Goal: Task Accomplishment & Management: Manage account settings

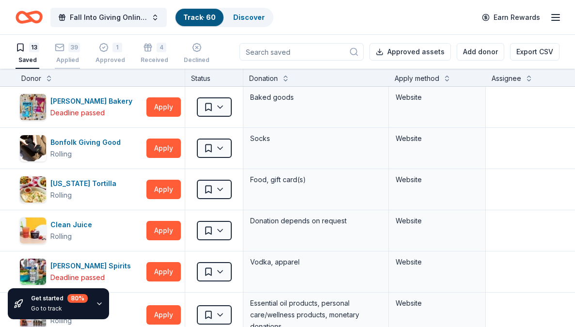
click at [66, 61] on div "Applied" at bounding box center [67, 60] width 25 height 8
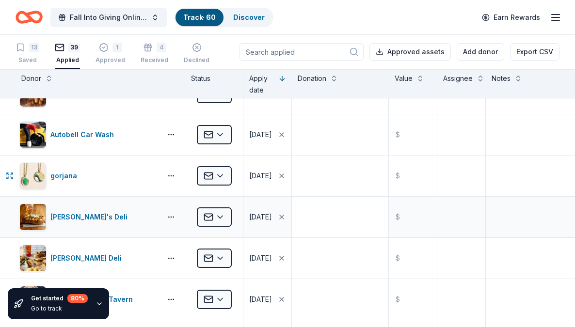
scroll to position [824, 0]
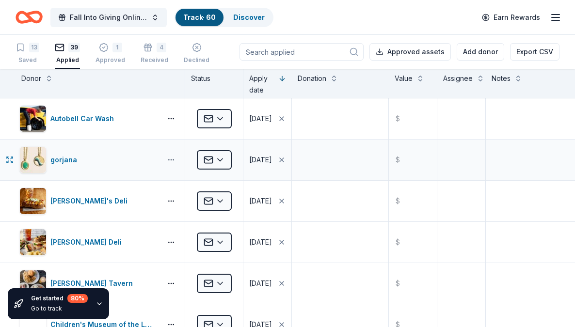
click at [173, 159] on button "button" at bounding box center [170, 160] width 19 height 8
click at [96, 148] on div "gorjana" at bounding box center [88, 159] width 138 height 27
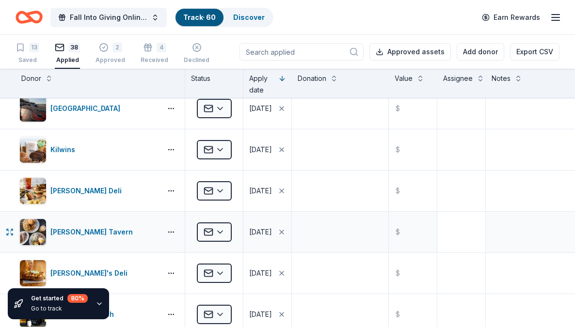
scroll to position [775, 0]
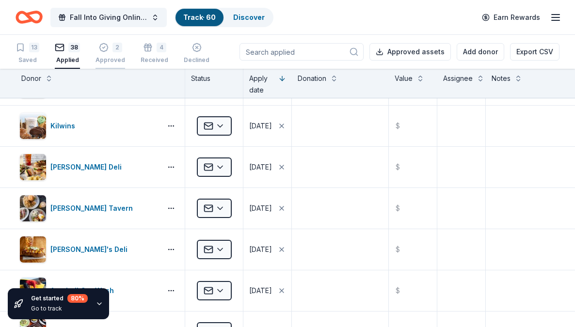
click at [111, 58] on div "Approved" at bounding box center [110, 60] width 30 height 8
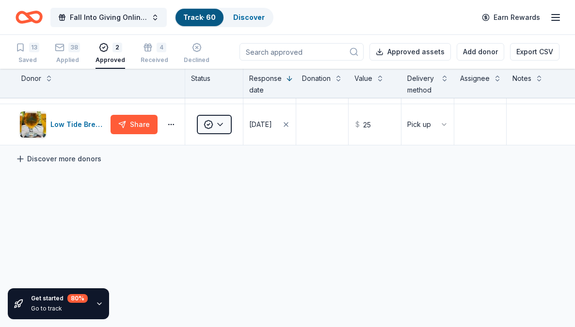
click at [29, 159] on link "Discover more donors" at bounding box center [59, 159] width 86 height 12
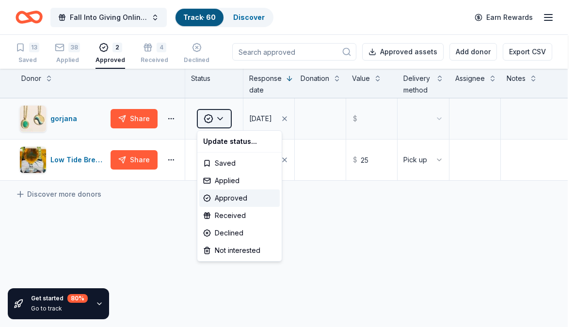
click at [219, 117] on html "Fall Into Giving Online Auction Track · 60 Discover Earn Rewards 13 Saved 38 Ap…" at bounding box center [287, 163] width 575 height 327
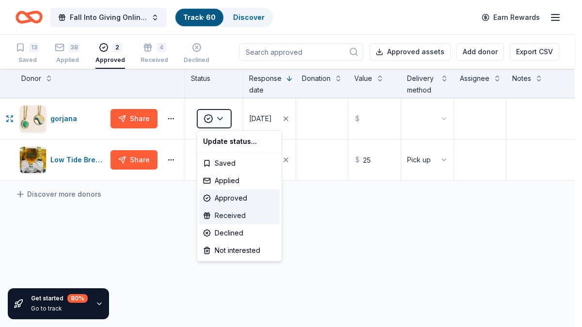
click at [233, 214] on div "Received" at bounding box center [239, 215] width 80 height 17
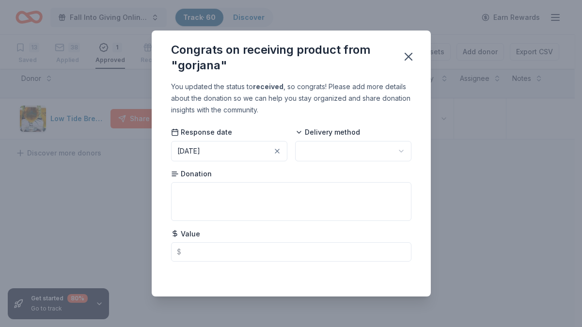
click at [332, 148] on html "Fall Into Giving Online Auction Track · 60 Discover Earn Rewards 13 Saved 38 Ap…" at bounding box center [291, 163] width 582 height 327
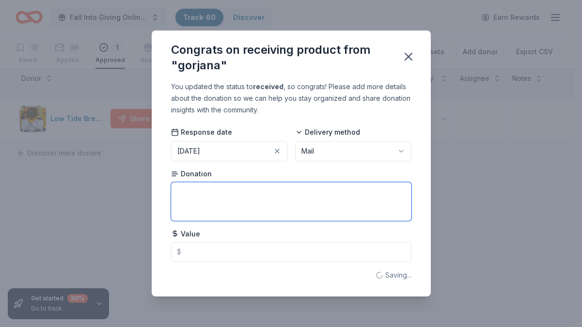
click at [227, 196] on textarea at bounding box center [291, 201] width 240 height 39
type textarea "gift card"
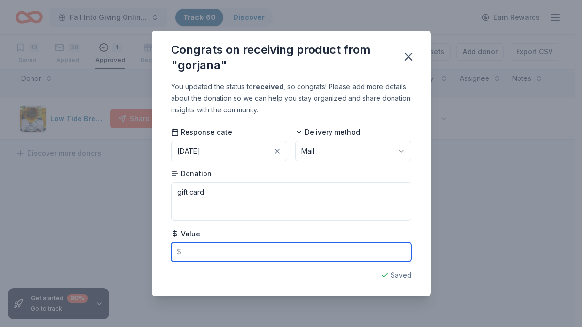
click at [238, 249] on input "text" at bounding box center [291, 251] width 240 height 19
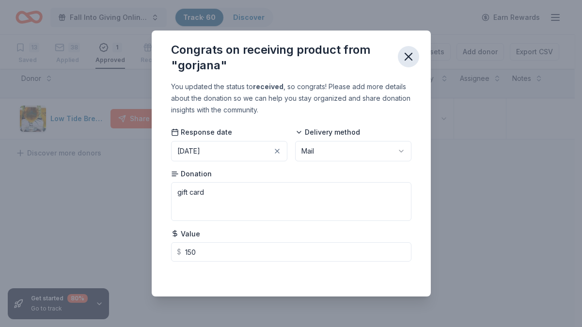
type input "150.00"
click at [408, 52] on icon "button" at bounding box center [409, 57] width 14 height 14
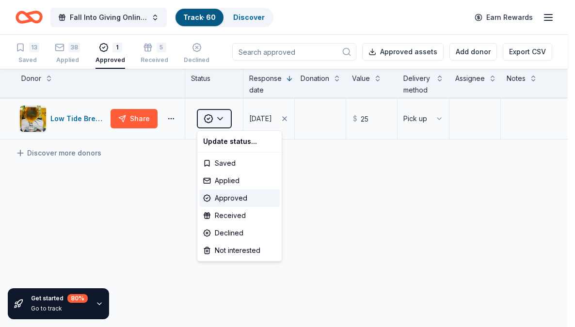
click at [223, 117] on html "Fall Into Giving Online Auction Track · 60 Discover Earn Rewards 13 Saved 38 Ap…" at bounding box center [287, 163] width 575 height 327
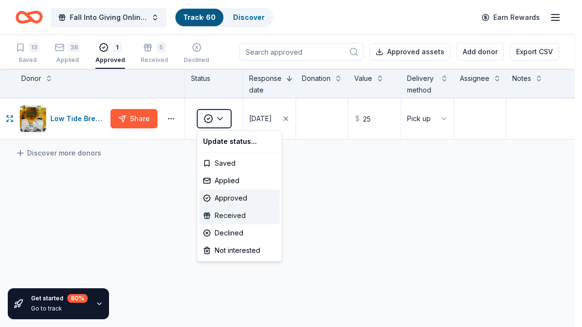
click at [243, 217] on div "Received" at bounding box center [239, 215] width 80 height 17
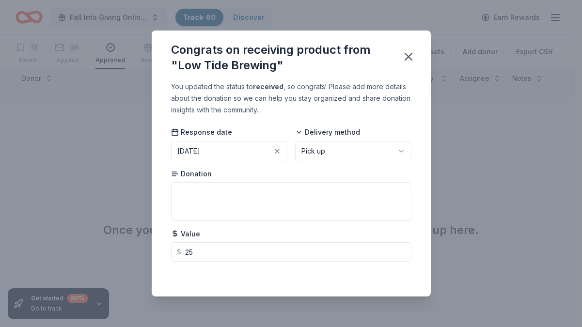
click at [388, 149] on html "Fall Into Giving Online Auction Track · 60 Discover Earn Rewards 13 Saved 38 Ap…" at bounding box center [291, 163] width 582 height 327
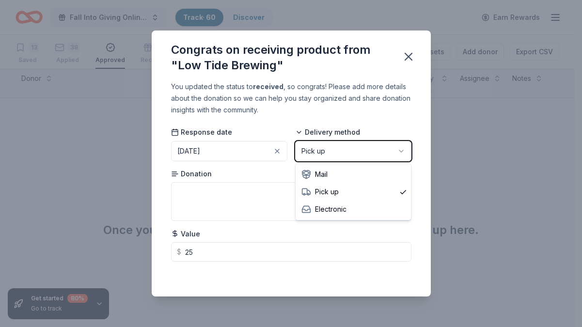
click at [341, 109] on html "Fall Into Giving Online Auction Track · 60 Discover Earn Rewards 13 Saved 38 Ap…" at bounding box center [291, 163] width 582 height 327
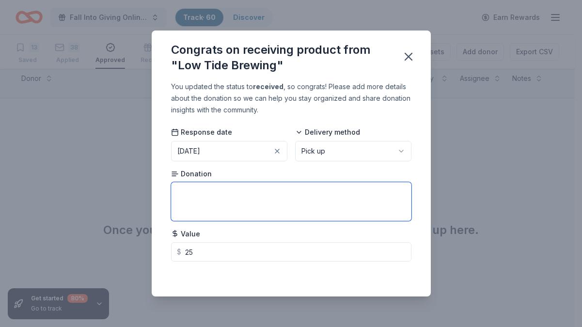
click at [251, 204] on textarea at bounding box center [291, 201] width 240 height 39
type textarea "Growler and refill"
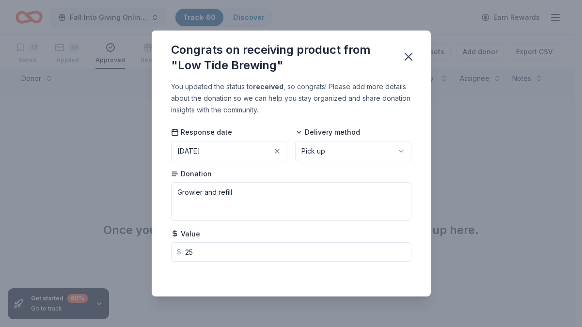
drag, startPoint x: 411, startPoint y: 53, endPoint x: 416, endPoint y: 44, distance: 10.6
click at [411, 53] on icon "button" at bounding box center [408, 56] width 7 height 7
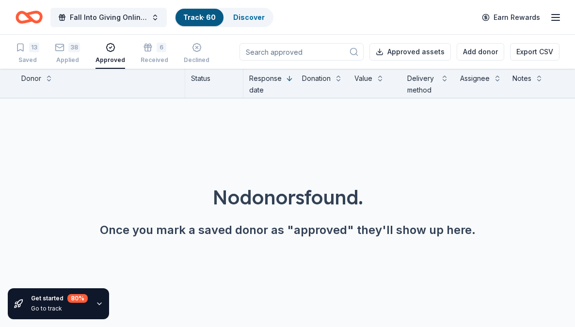
scroll to position [0, 0]
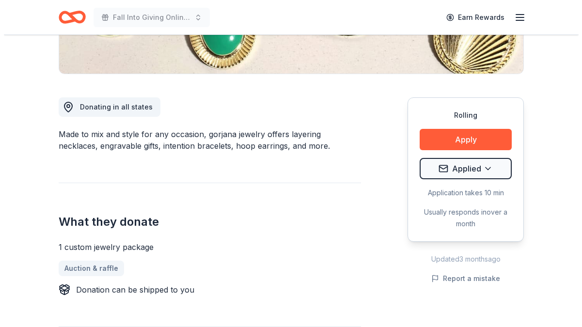
scroll to position [242, 0]
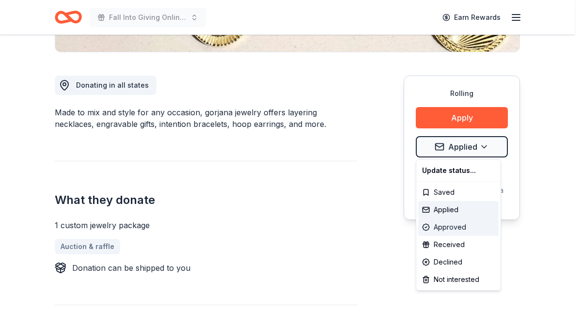
drag, startPoint x: 456, startPoint y: 226, endPoint x: 483, endPoint y: 173, distance: 59.4
click at [457, 226] on div "Approved" at bounding box center [458, 227] width 80 height 17
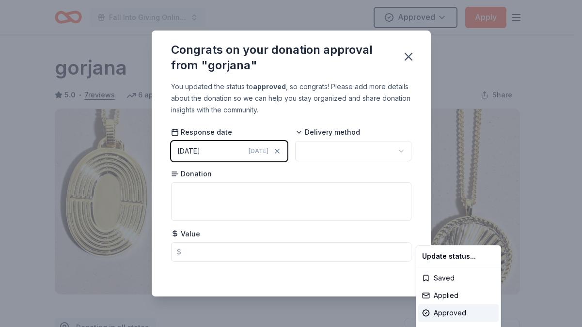
click at [208, 149] on html "Fall Into Giving Online Auction Approved Apply Rolling Share gorjana 5.0 • 7 re…" at bounding box center [291, 163] width 582 height 327
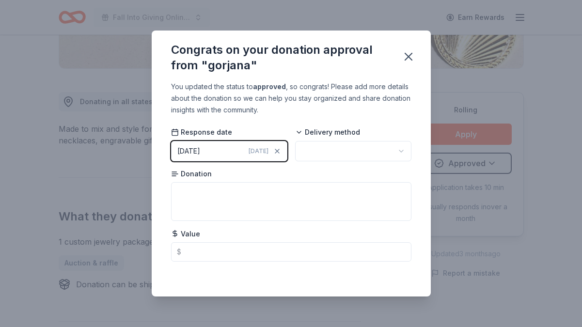
click at [200, 151] on div "[DATE]" at bounding box center [188, 151] width 23 height 12
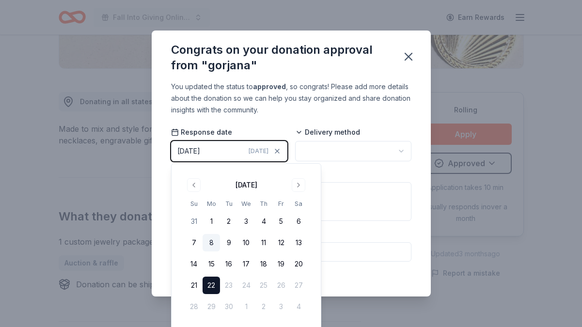
click at [211, 241] on button "8" at bounding box center [211, 242] width 17 height 17
